Goal: Information Seeking & Learning: Learn about a topic

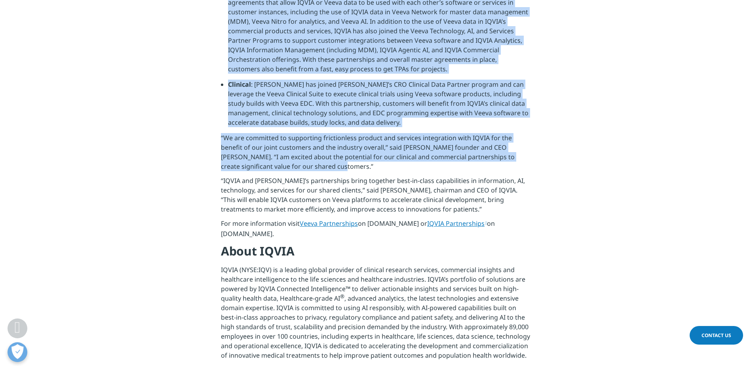
scroll to position [436, 0]
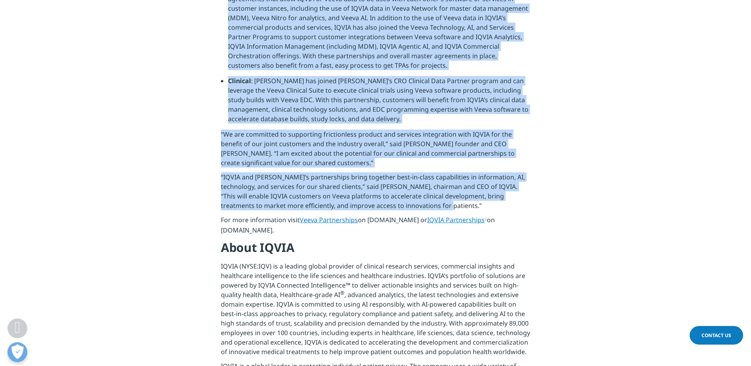
drag, startPoint x: 217, startPoint y: 92, endPoint x: 452, endPoint y: 177, distance: 249.8
click at [452, 177] on section "[GEOGRAPHIC_DATA], N.C. and PLEASANTON, [GEOGRAPHIC_DATA]. — [DATE] — IQVIA (NY…" at bounding box center [375, 316] width 751 height 856
copy div "Lor ipsumd sitametconse adip el sedd eiu temporinc ut labo etdo MAGNA ali Enima…"
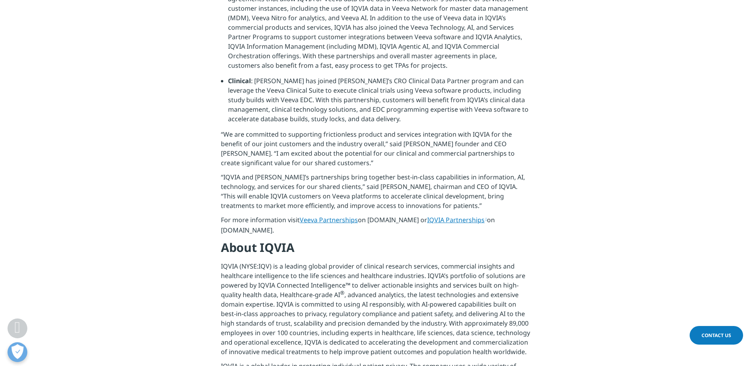
click at [392, 240] on h4 "About IQVIA" at bounding box center [375, 251] width 309 height 22
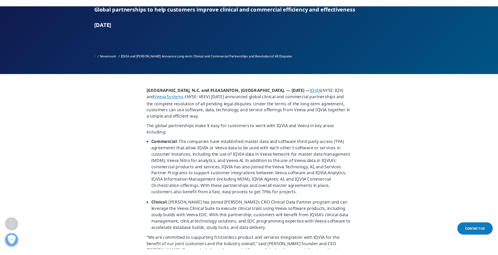
scroll to position [238, 0]
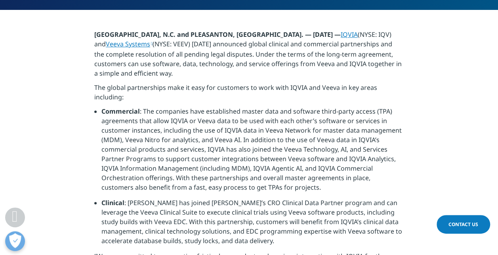
scroll to position [317, 0]
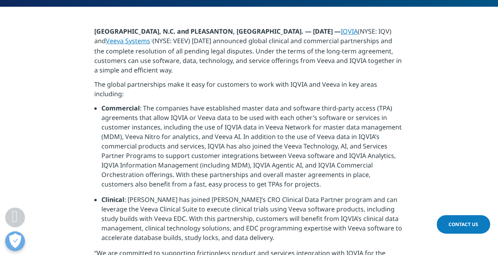
click at [187, 123] on li "Commercial : The companies have established master data and software third-part…" at bounding box center [252, 148] width 302 height 91
click at [208, 80] on p "The global partnerships make it easy for customers to work with IQVIA and Veeva…" at bounding box center [248, 92] width 309 height 24
click at [217, 103] on li "Commercial : The companies have established master data and software third-part…" at bounding box center [252, 148] width 302 height 91
click at [188, 103] on li "Commercial : The companies have established master data and software third-part…" at bounding box center [252, 148] width 302 height 91
